Goal: Check status: Check status

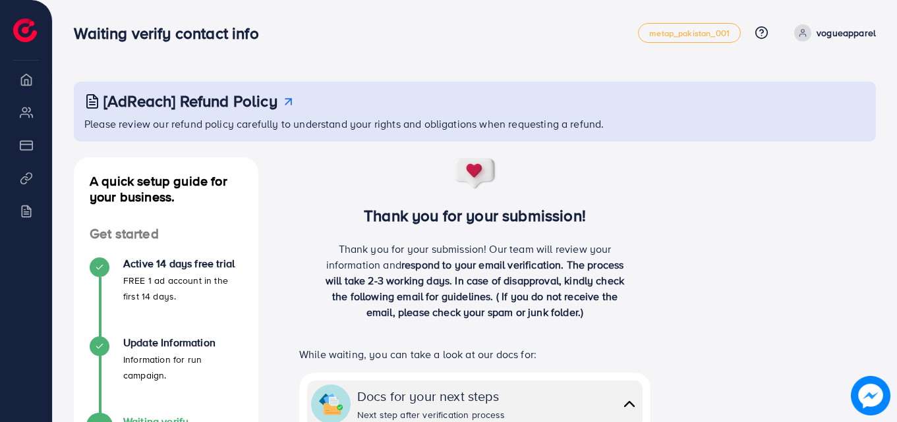
scroll to position [235, 0]
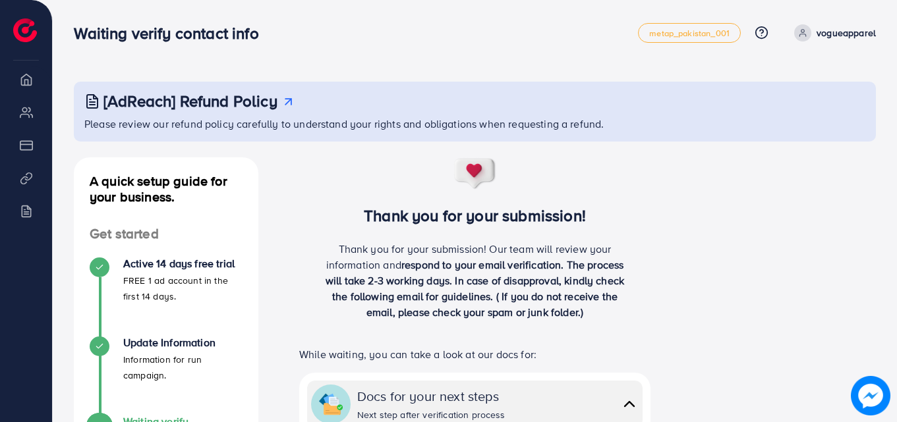
drag, startPoint x: 896, startPoint y: 123, endPoint x: 900, endPoint y: 276, distance: 153.0
click at [896, 276] on html "Waiting verify contact info metap_pakistan_001 Help Center Contact Support Plan…" at bounding box center [448, 211] width 897 height 422
